Goal: Check status: Check status

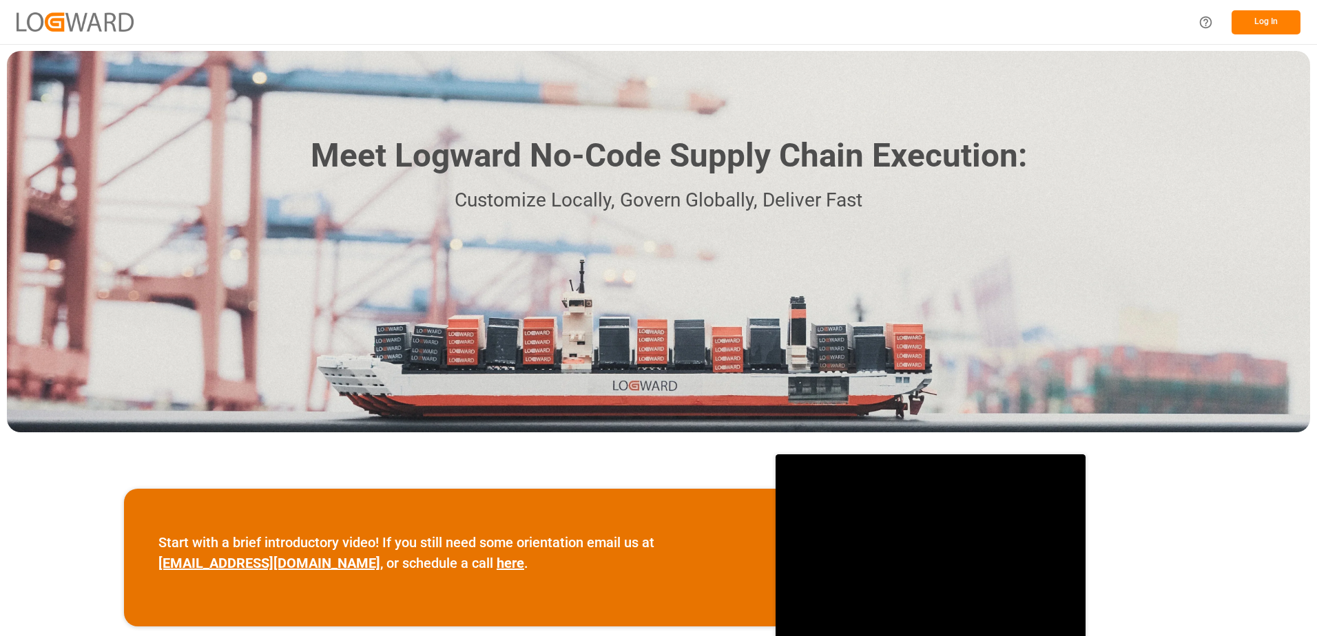
click at [1261, 17] on button "Log In" at bounding box center [1265, 22] width 69 height 24
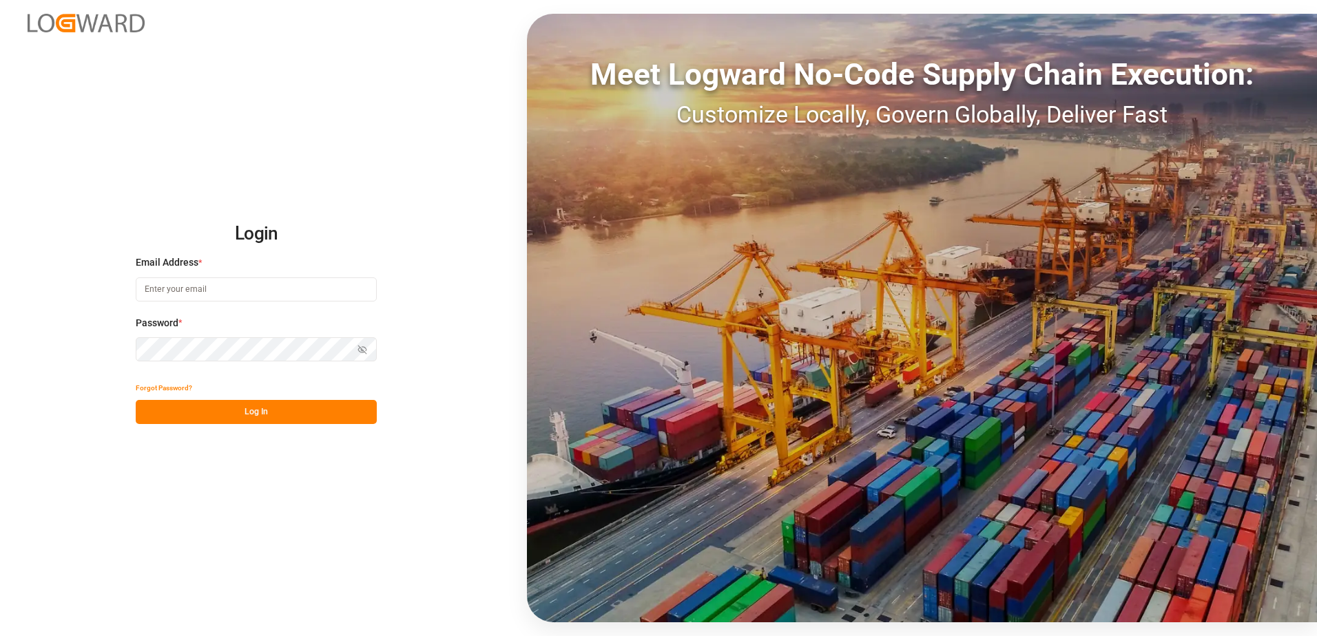
type input "[PERSON_NAME][EMAIL_ADDRESS][DOMAIN_NAME]"
click at [251, 416] on button "Log In" at bounding box center [256, 412] width 241 height 24
type input "[PERSON_NAME][EMAIL_ADDRESS][DOMAIN_NAME]"
click at [267, 411] on button "Log In" at bounding box center [256, 412] width 241 height 24
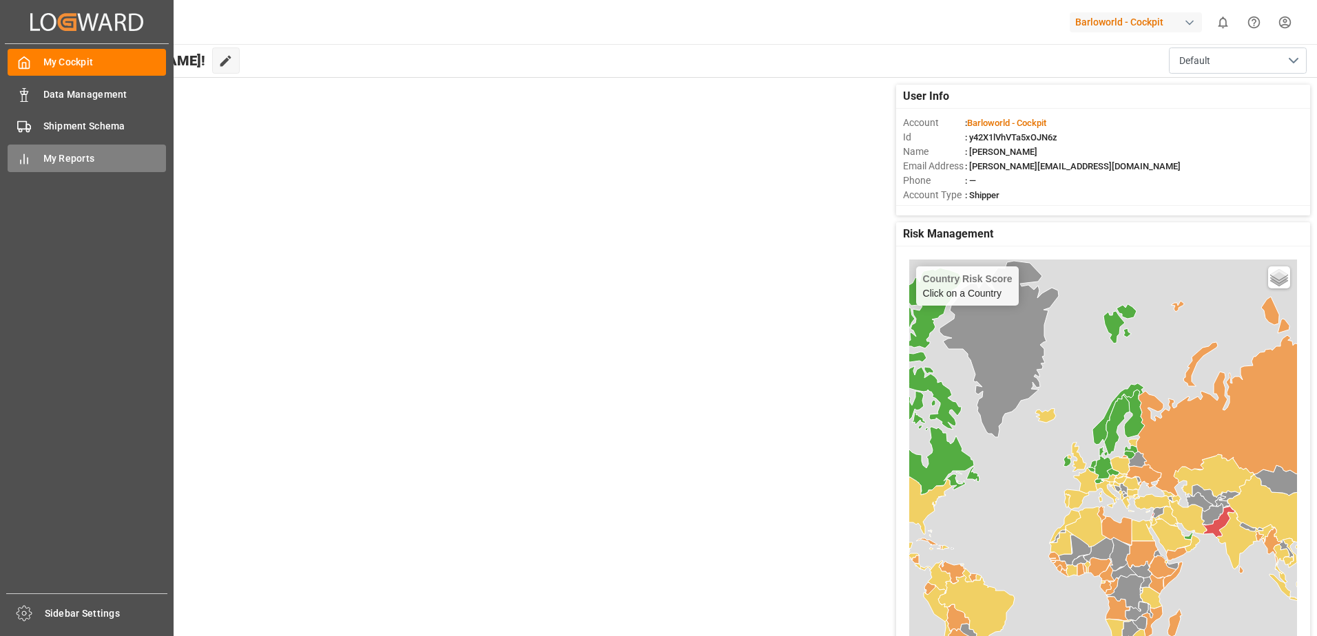
click at [35, 160] on div "My Reports My Reports" at bounding box center [87, 158] width 158 height 27
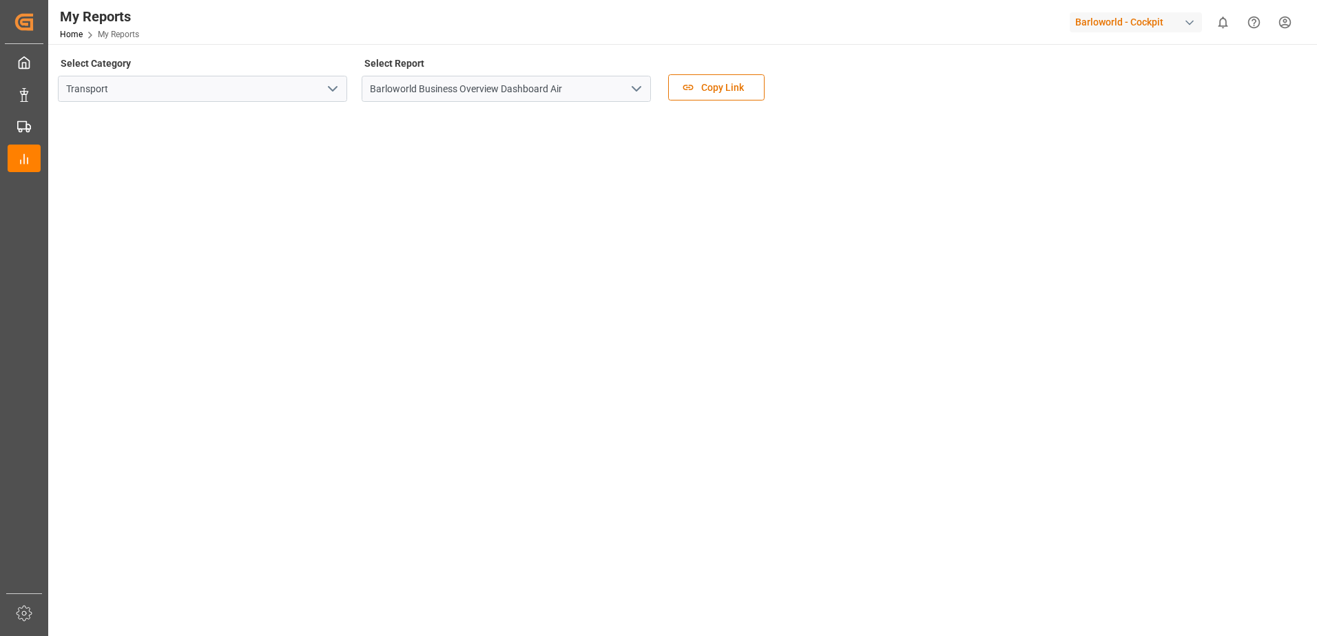
click at [636, 83] on icon "open menu" at bounding box center [636, 89] width 17 height 17
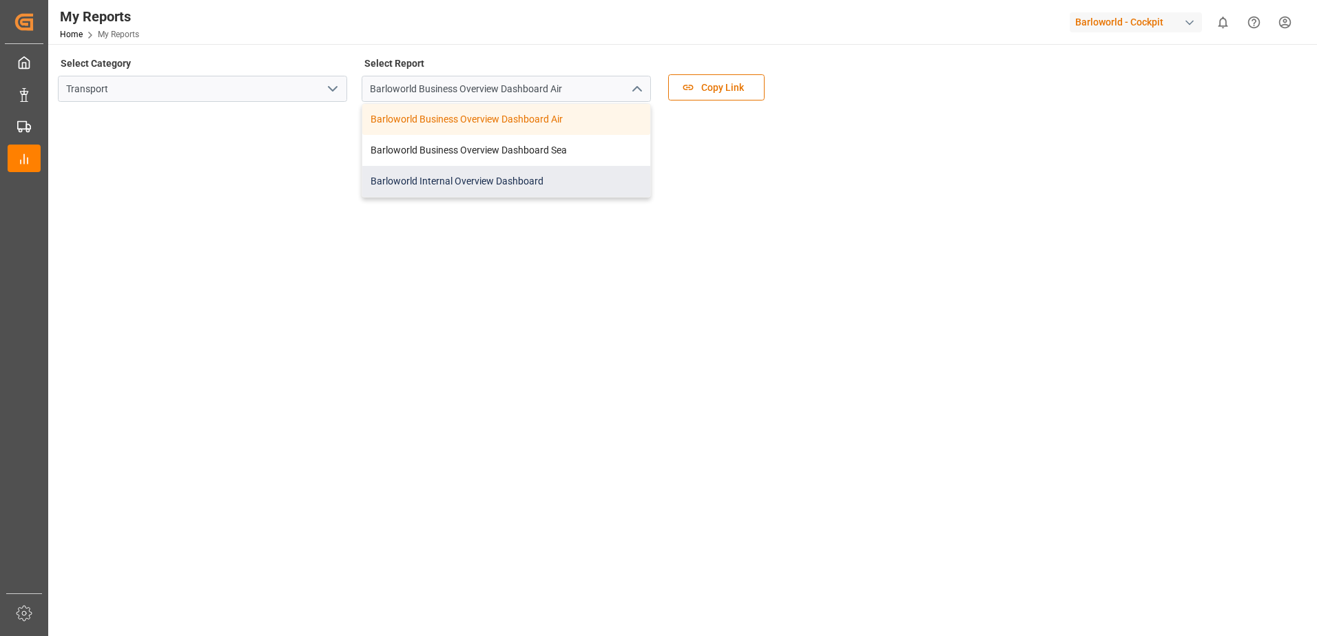
click at [443, 175] on div "Barloworld Internal Overview Dashboard" at bounding box center [506, 181] width 288 height 31
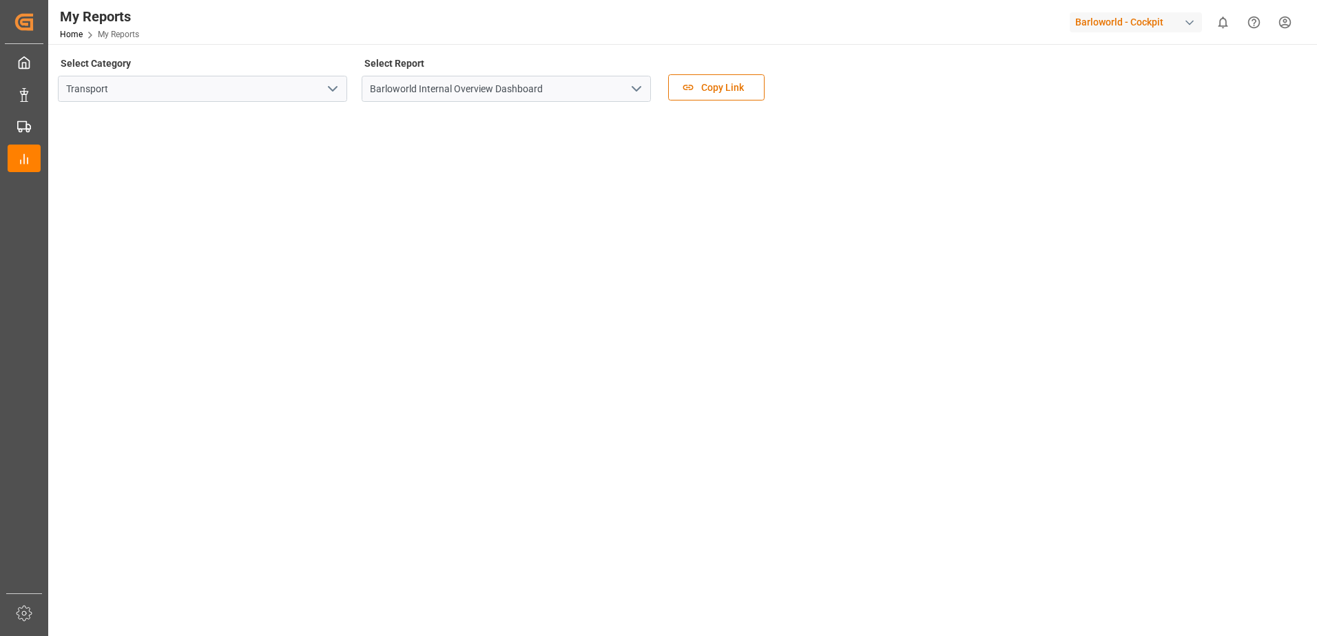
click at [638, 82] on icon "open menu" at bounding box center [636, 89] width 17 height 17
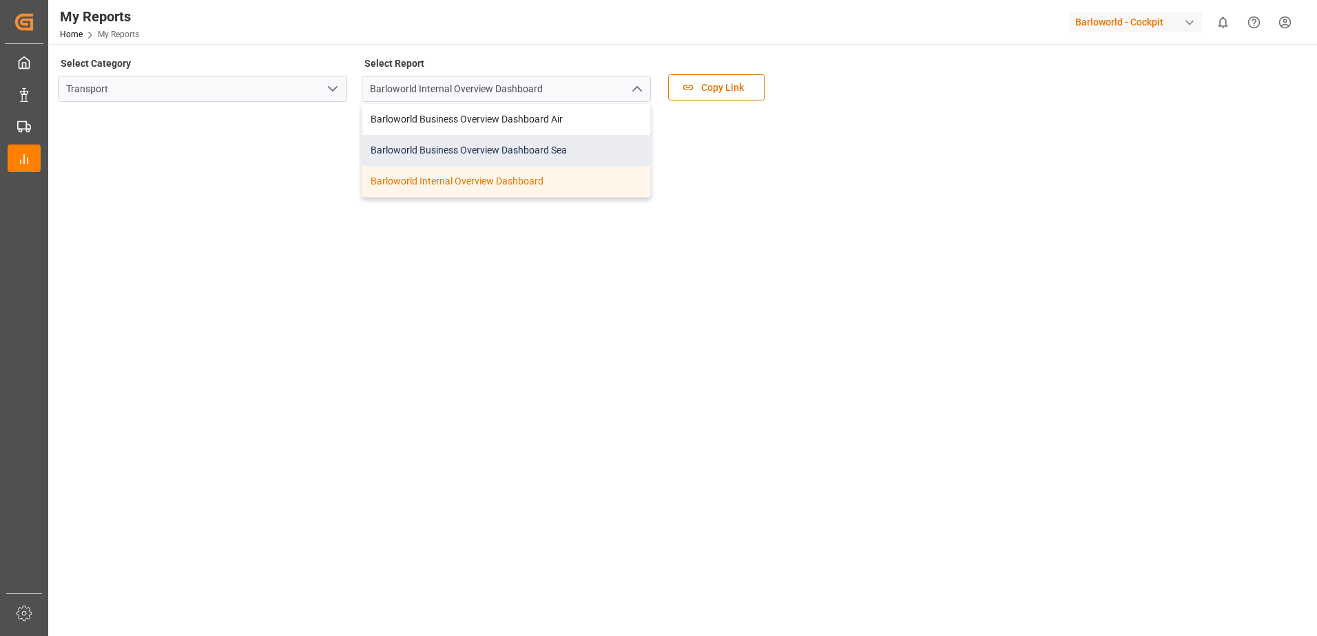
click at [484, 151] on div "Barloworld Business Overview Dashboard Sea" at bounding box center [506, 150] width 288 height 31
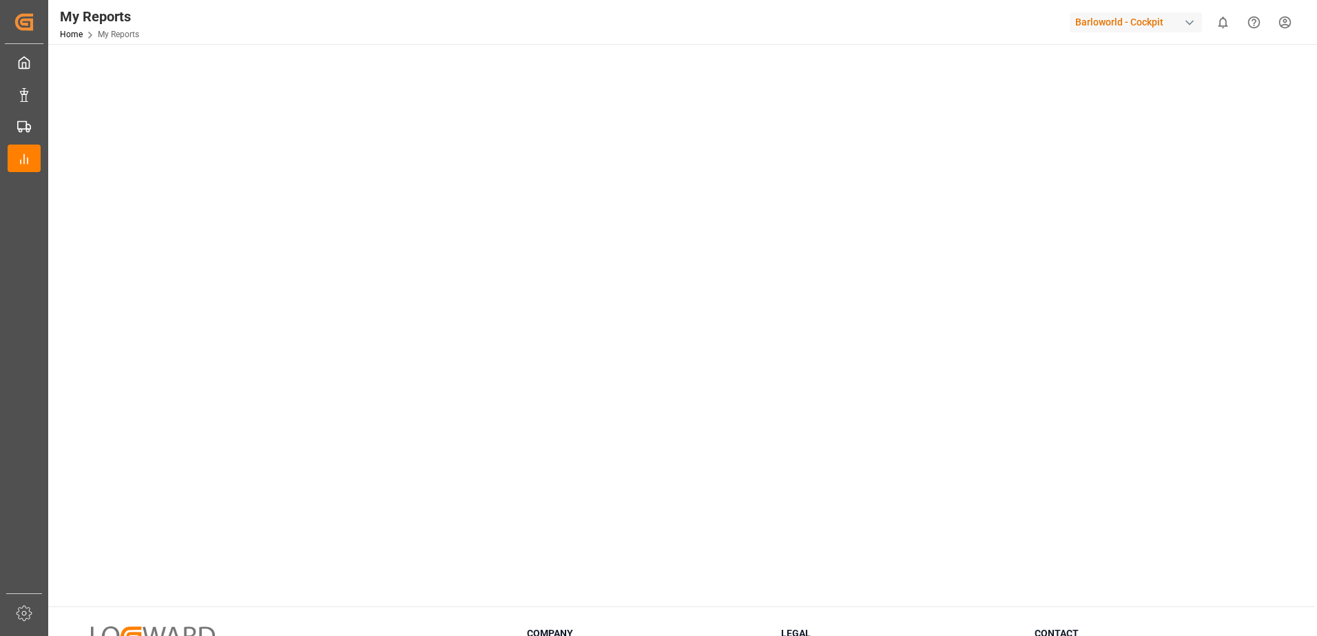
scroll to position [69, 0]
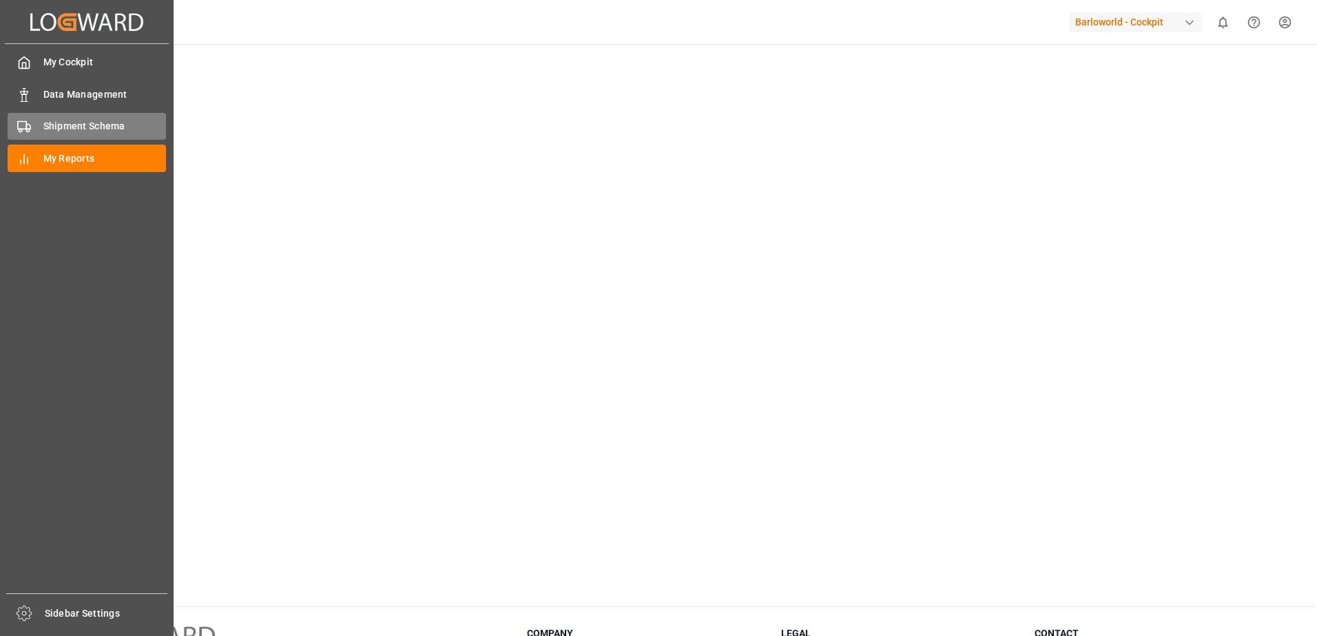
click at [28, 118] on div "Shipment Schema Shipment Schema" at bounding box center [87, 126] width 158 height 27
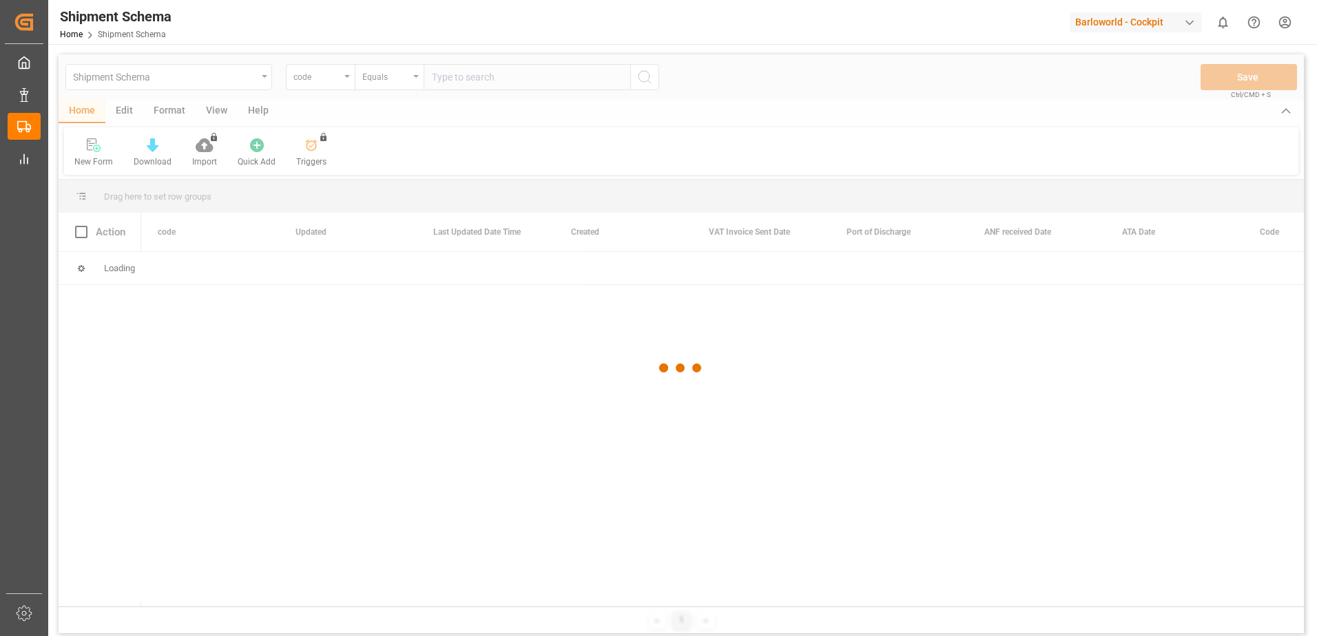
click at [347, 77] on div at bounding box center [681, 368] width 1245 height 628
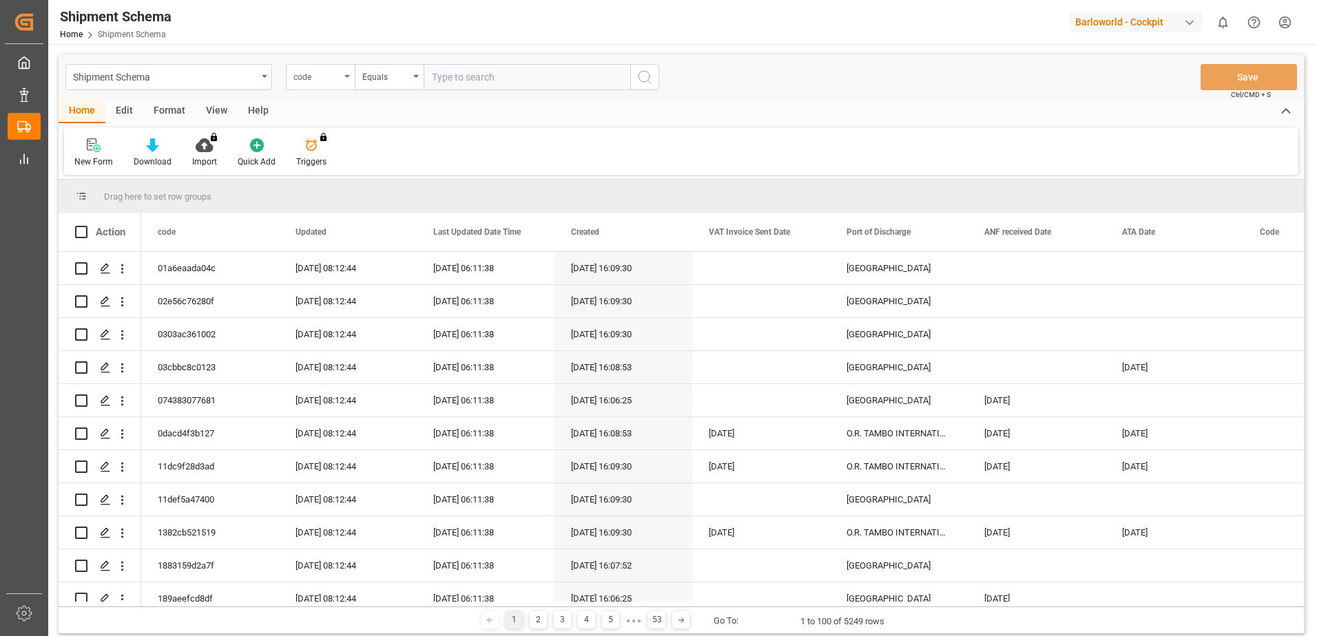
click at [347, 79] on div "code" at bounding box center [320, 77] width 69 height 26
type input "file"
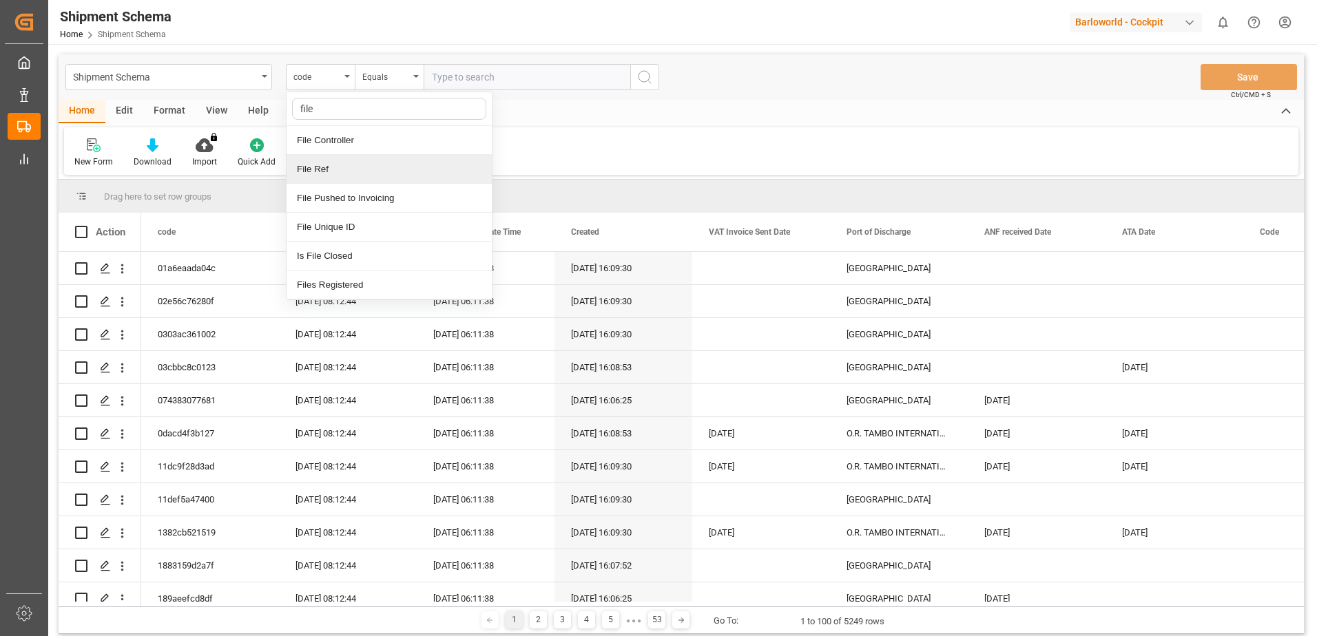
click at [343, 170] on div "File Ref" at bounding box center [388, 169] width 205 height 29
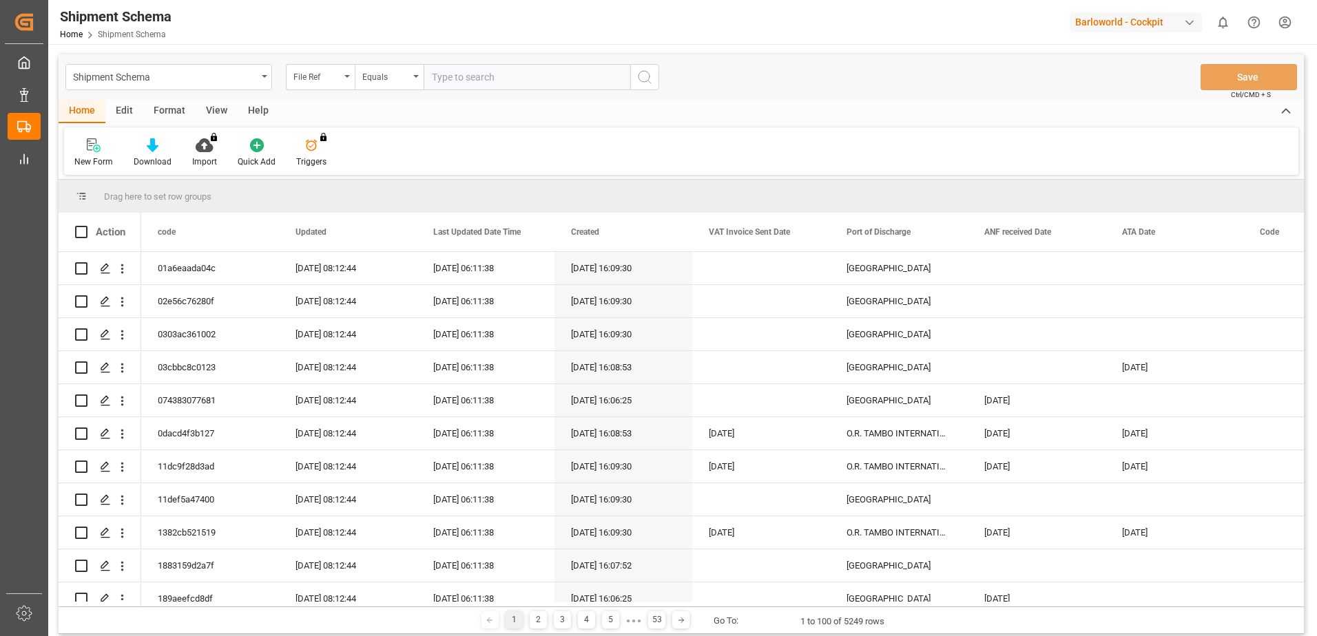
click at [492, 76] on input "text" at bounding box center [526, 77] width 207 height 26
click at [384, 74] on div "File Ref Equals v" at bounding box center [472, 77] width 373 height 26
paste input "CBS20250701"
type input "CBS20250701"
click at [651, 76] on icon "search button" at bounding box center [644, 77] width 17 height 17
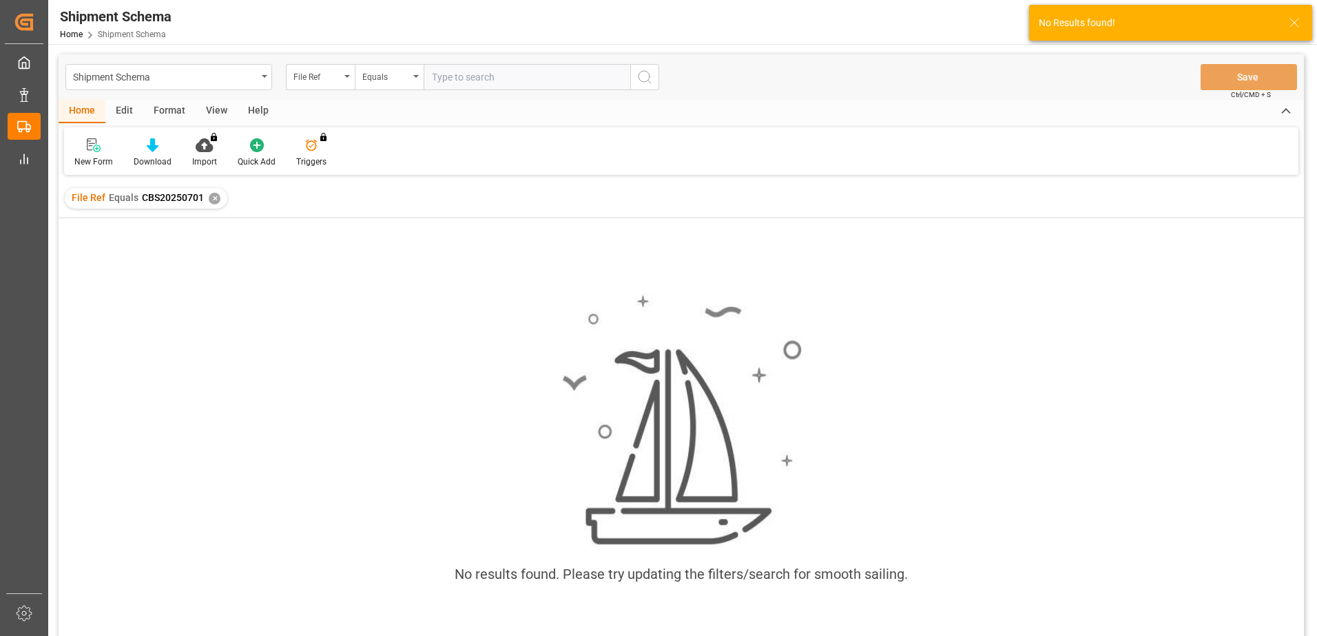
click at [218, 201] on div "✕" at bounding box center [215, 199] width 12 height 12
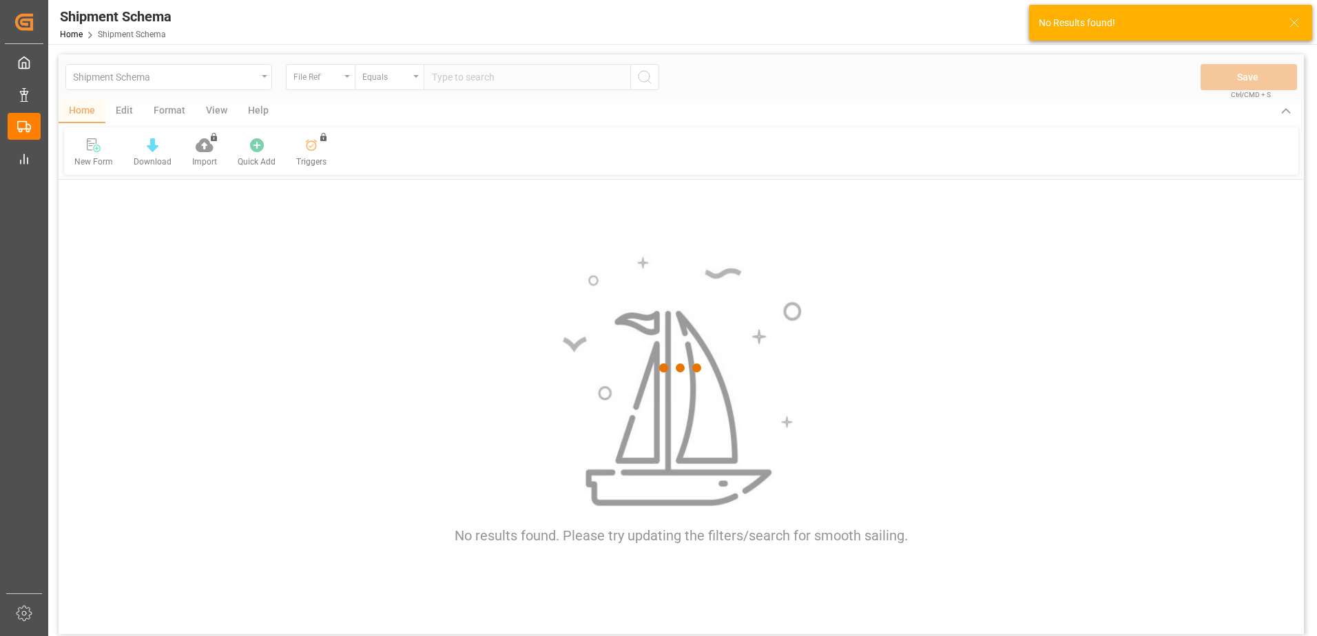
click at [348, 74] on div at bounding box center [681, 368] width 1245 height 628
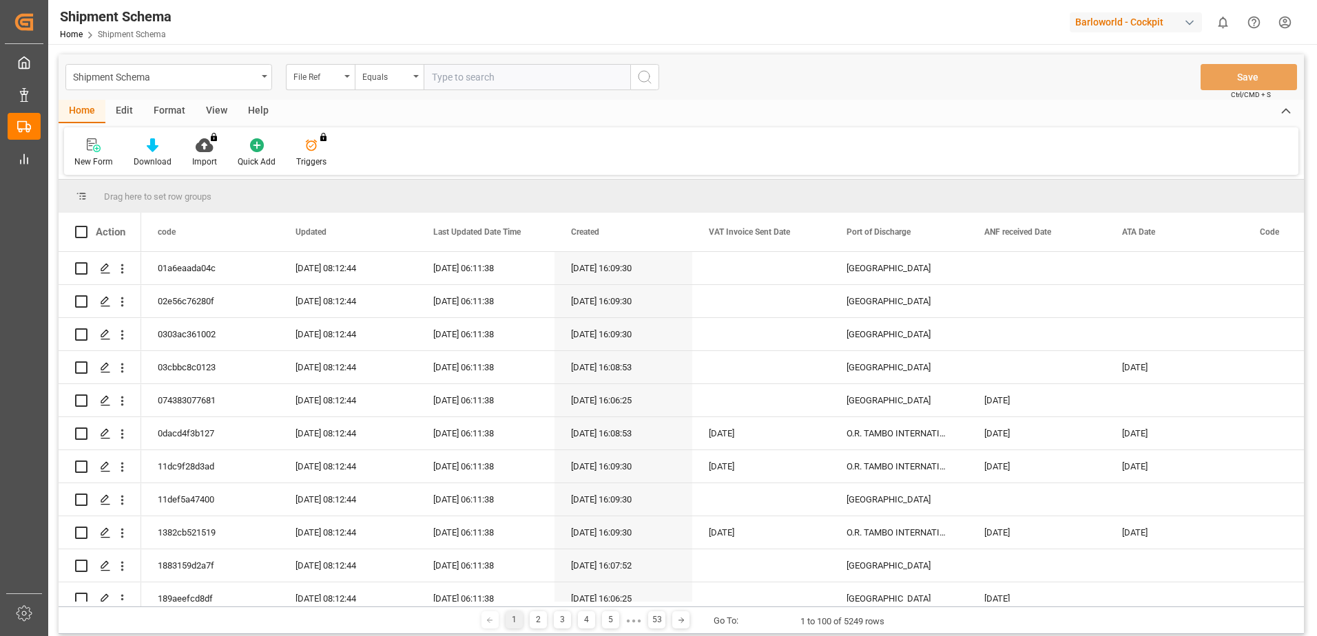
click at [348, 74] on div "File Ref" at bounding box center [320, 77] width 69 height 26
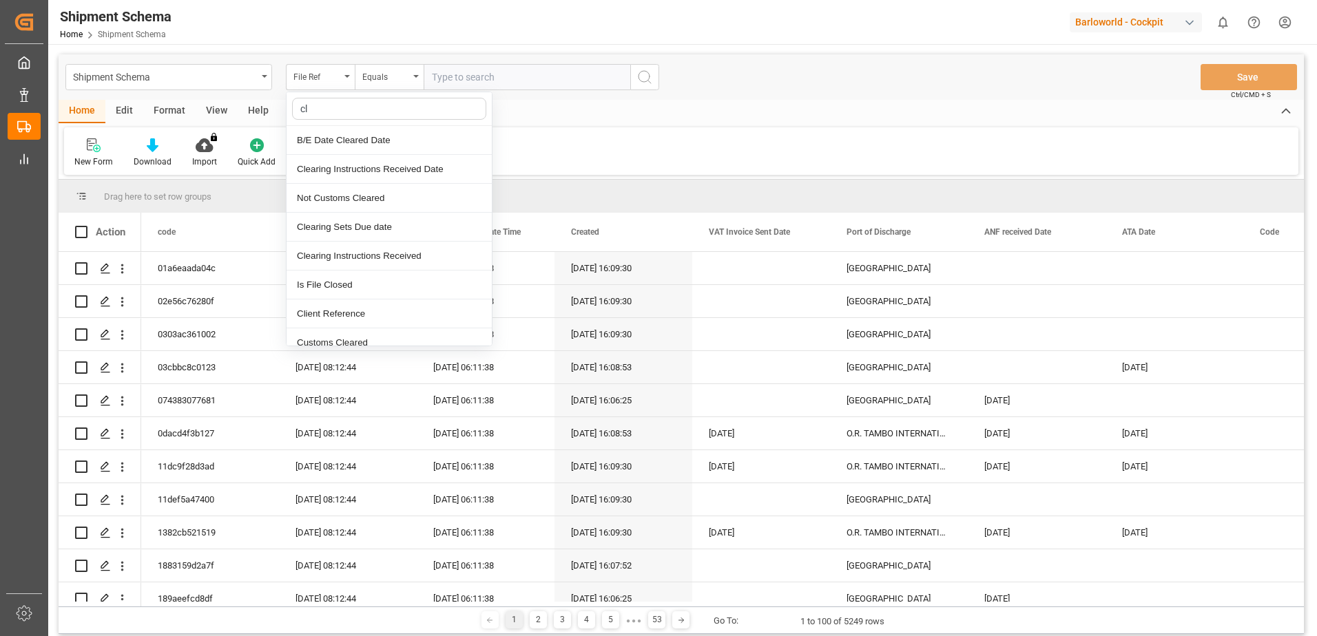
type input "cli"
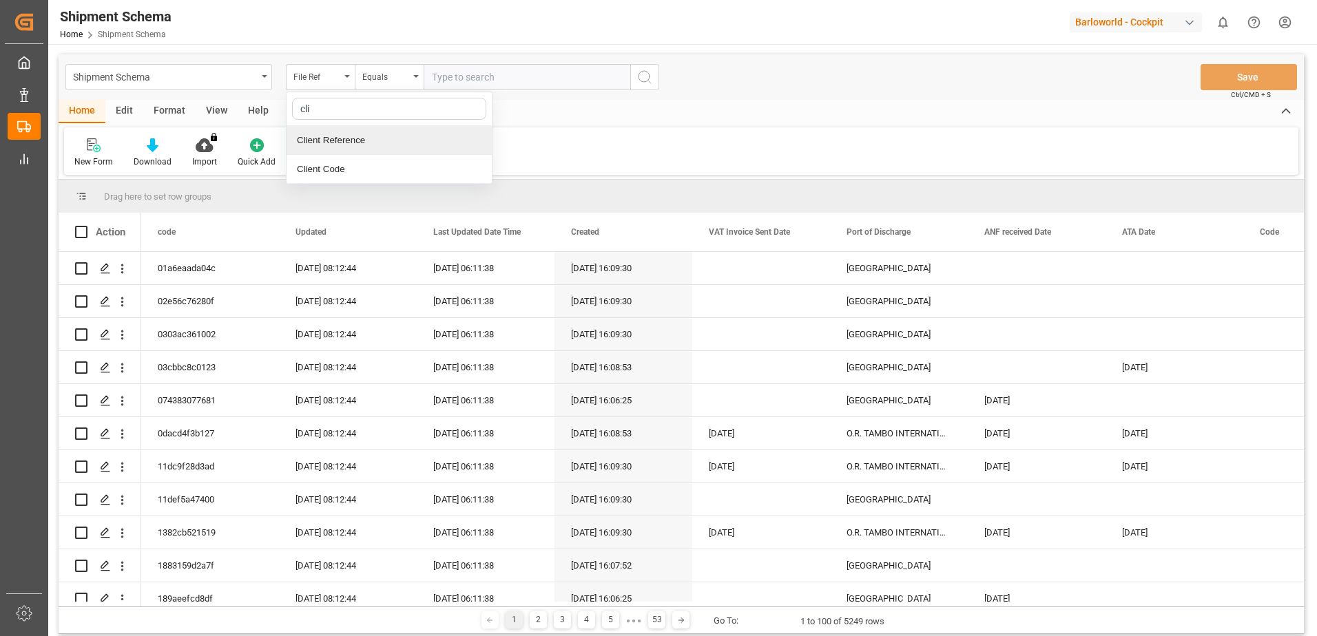
click at [361, 134] on div "Client Reference" at bounding box center [388, 140] width 205 height 29
click at [514, 75] on input "text" at bounding box center [526, 77] width 207 height 26
paste input "CBS20250701"
type input "CBS20250701"
click at [650, 74] on icon "search button" at bounding box center [644, 77] width 17 height 17
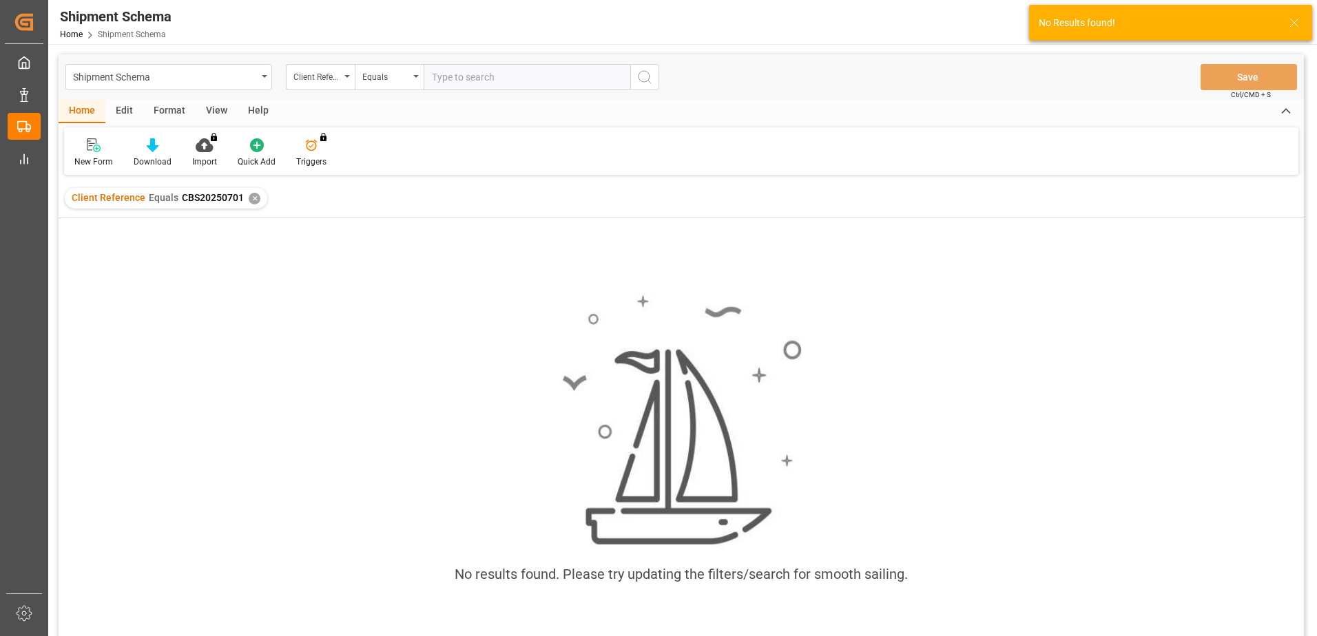
click at [250, 199] on div "✕" at bounding box center [255, 199] width 12 height 12
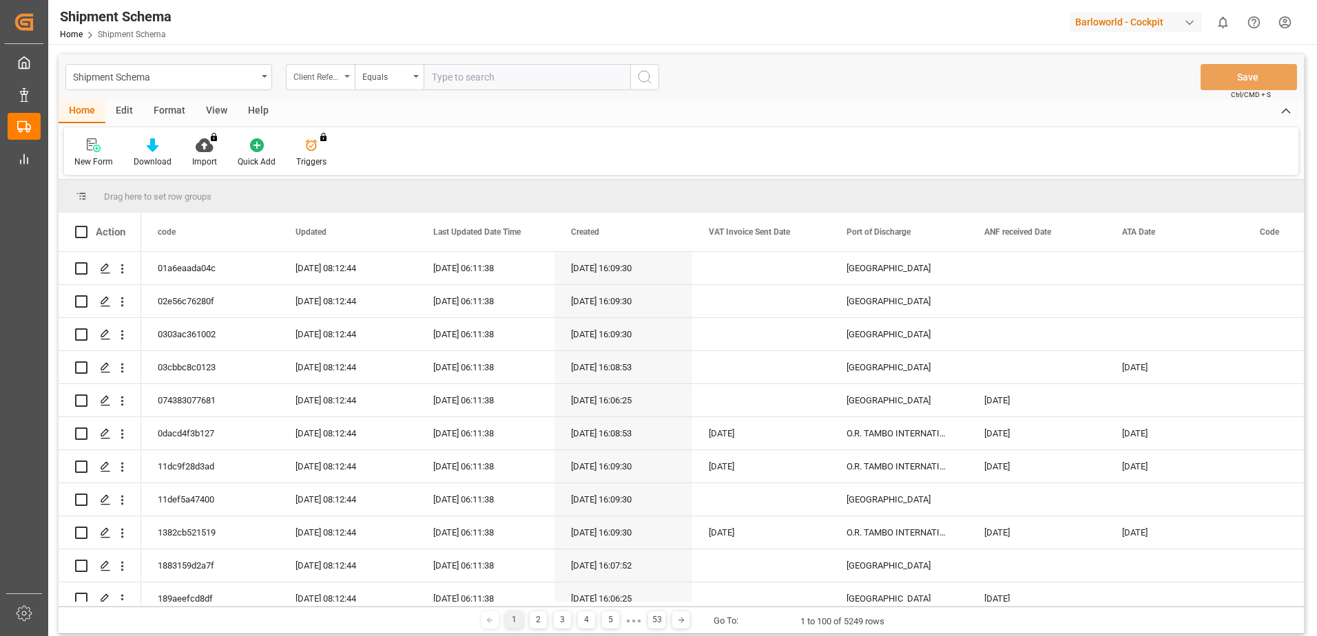
click at [348, 75] on icon "open menu" at bounding box center [347, 76] width 6 height 3
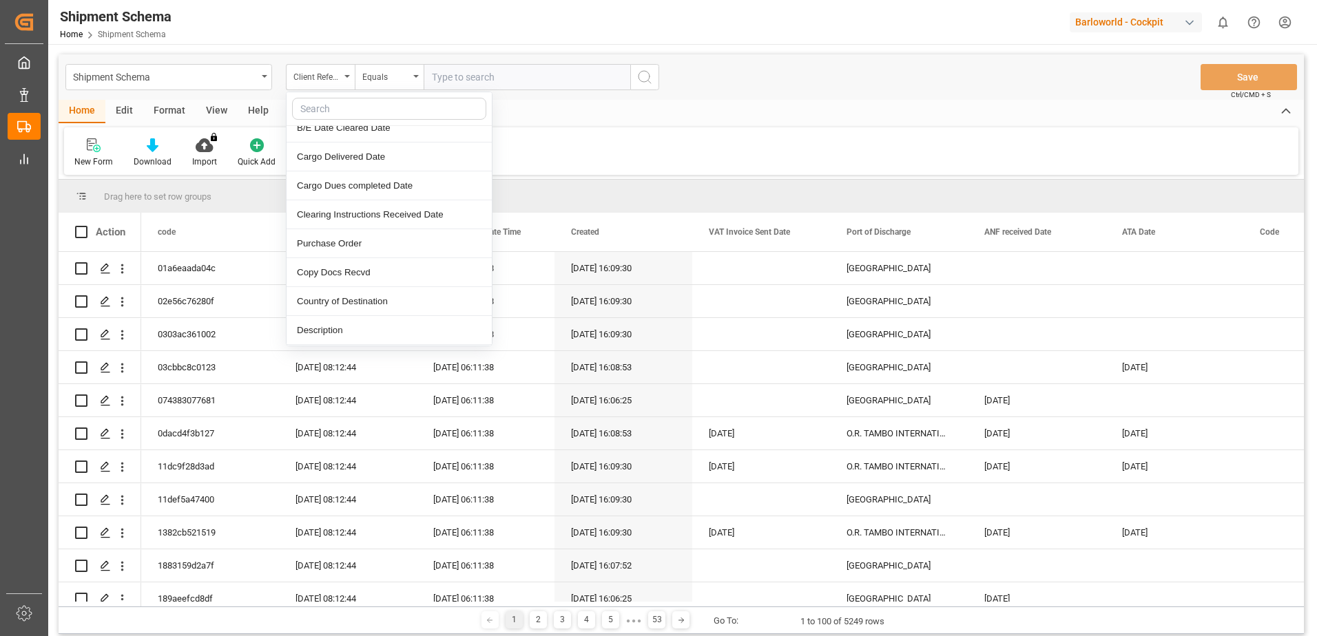
scroll to position [344, 0]
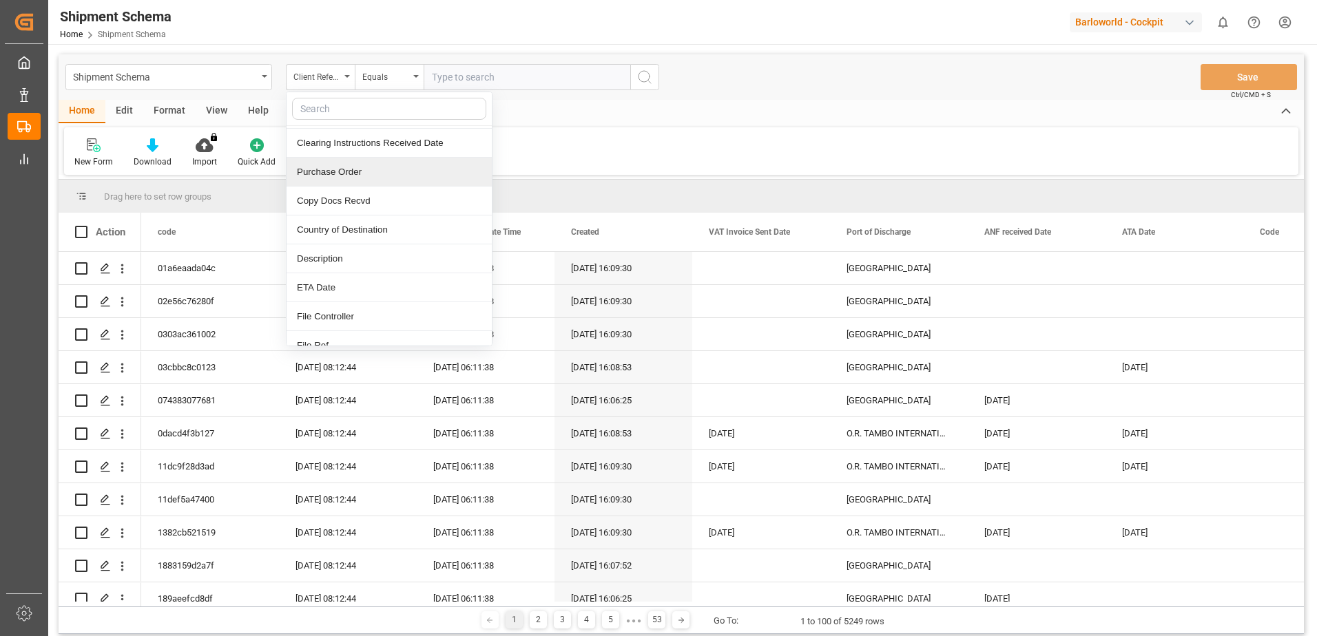
click at [368, 172] on div "Purchase Order" at bounding box center [388, 172] width 205 height 29
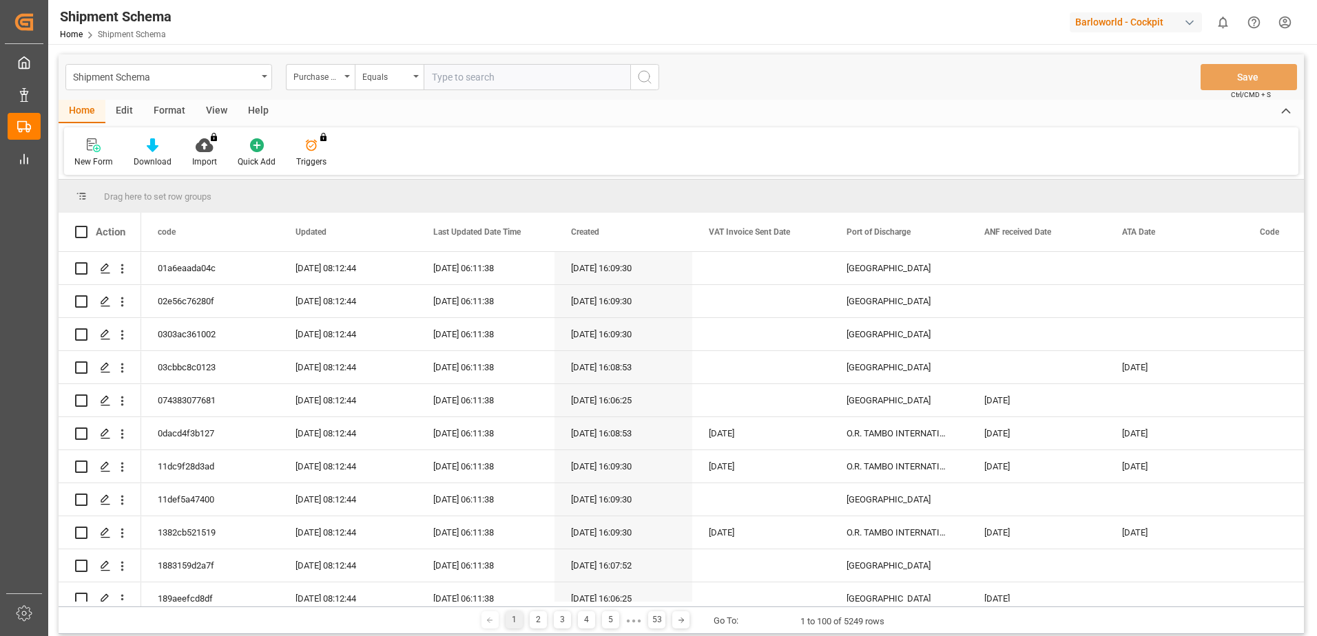
drag, startPoint x: 490, startPoint y: 76, endPoint x: 608, endPoint y: 74, distance: 117.8
click at [490, 74] on input "text" at bounding box center [526, 77] width 207 height 26
paste input "CBS20250701"
type input "CBS20250701"
click at [648, 74] on icon "search button" at bounding box center [644, 77] width 17 height 17
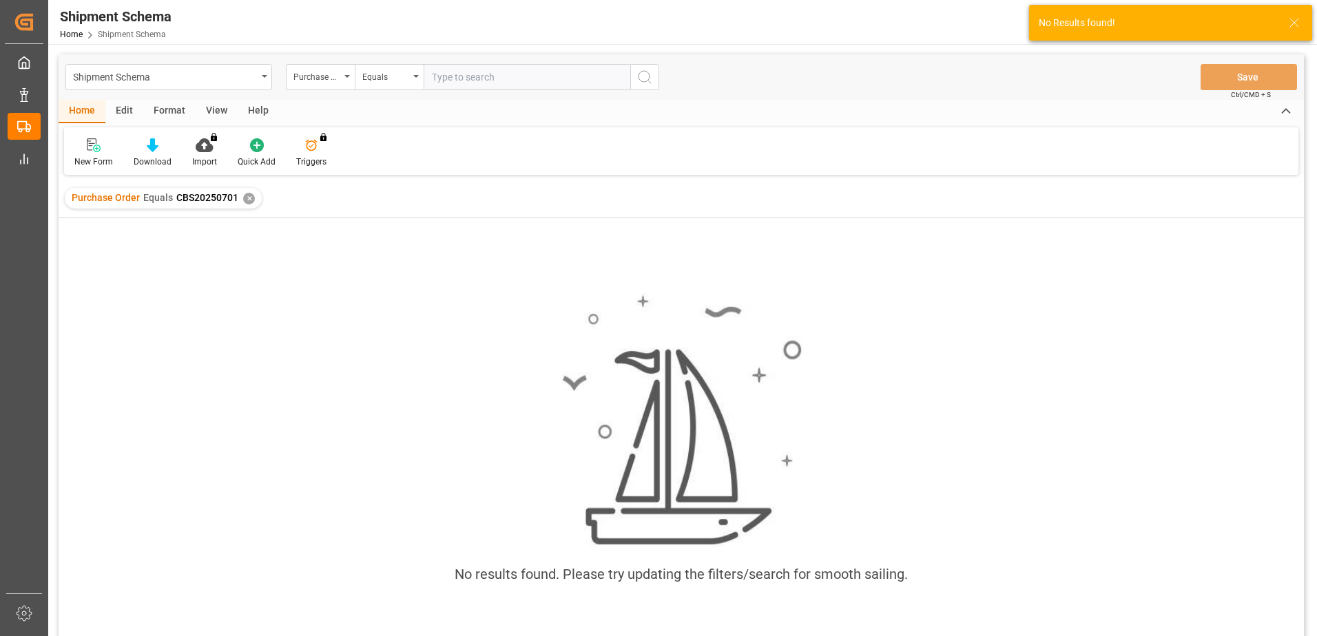
click at [250, 200] on div "✕" at bounding box center [249, 199] width 12 height 12
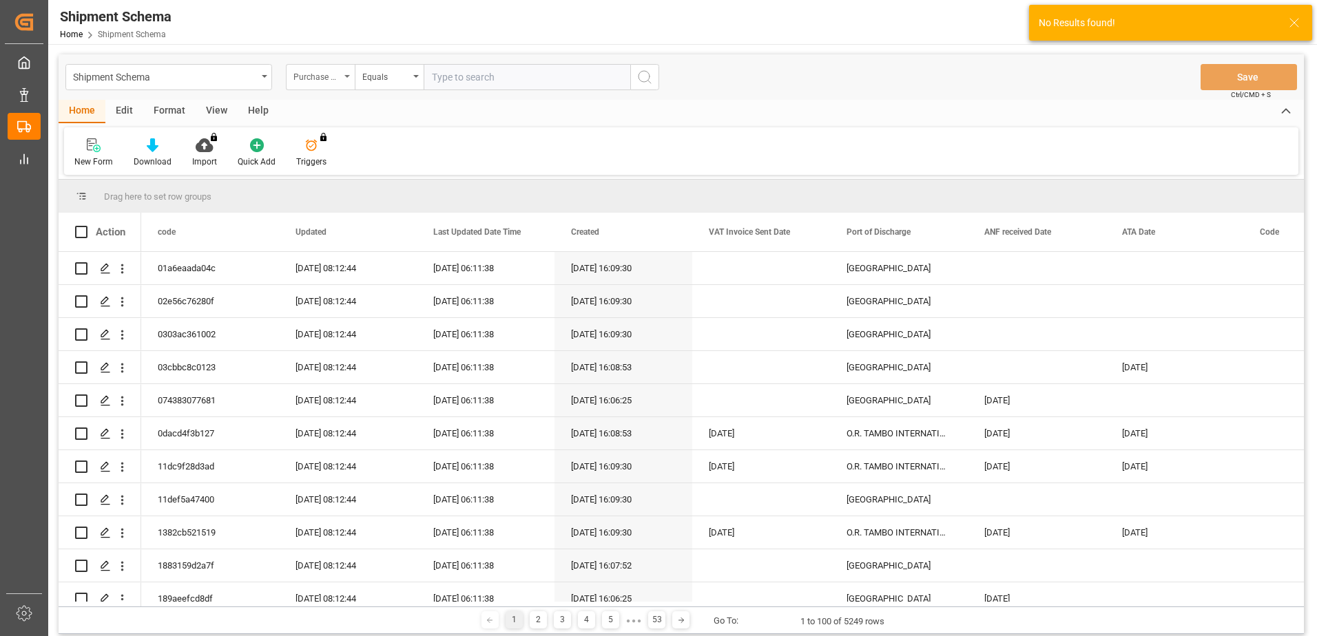
click at [347, 76] on icon "open menu" at bounding box center [347, 76] width 6 height 3
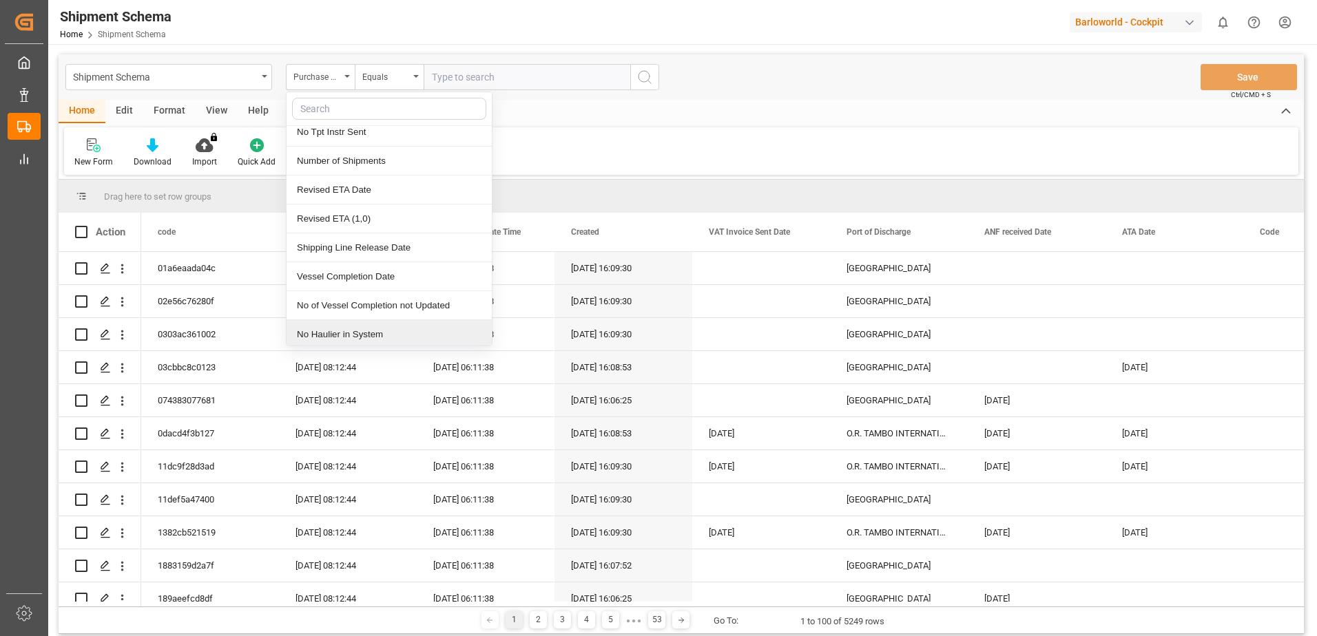
scroll to position [1859, 0]
